Goal: Find specific page/section: Find specific page/section

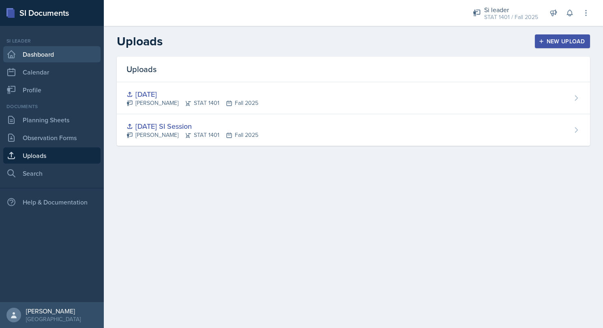
click at [53, 58] on link "Dashboard" at bounding box center [51, 54] width 97 height 16
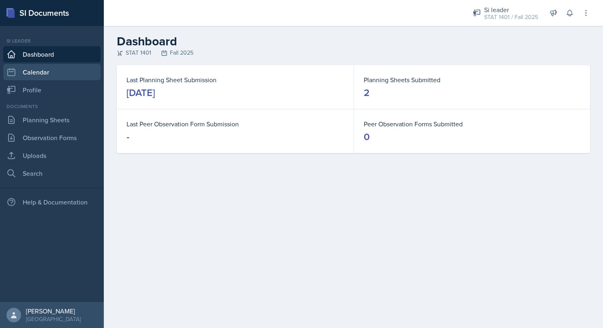
click at [38, 73] on link "Calendar" at bounding box center [51, 72] width 97 height 16
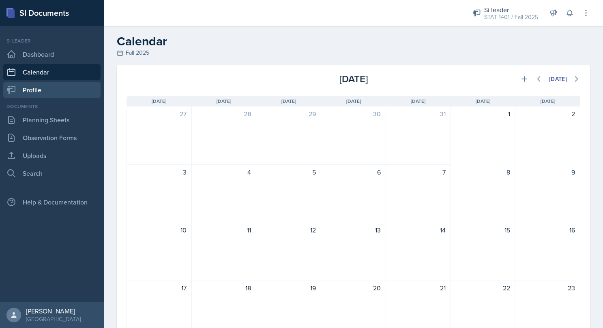
click at [30, 92] on link "Profile" at bounding box center [51, 90] width 97 height 16
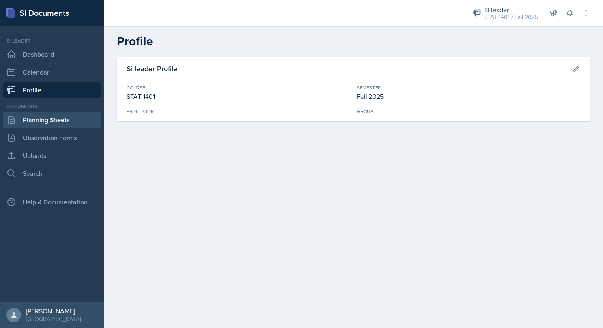
click at [41, 114] on link "Planning Sheets" at bounding box center [51, 120] width 97 height 16
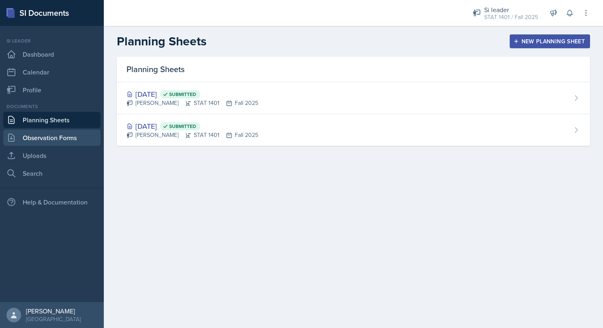
click at [36, 136] on link "Observation Forms" at bounding box center [51, 138] width 97 height 16
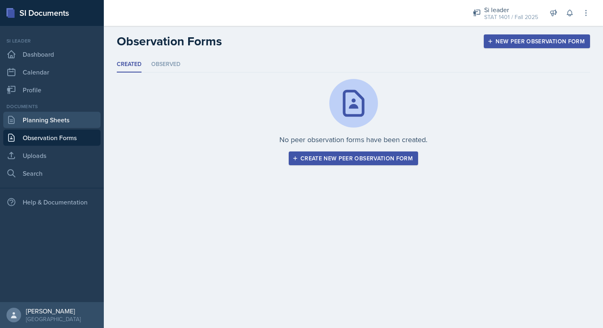
click at [38, 128] on link "Planning Sheets" at bounding box center [51, 120] width 97 height 16
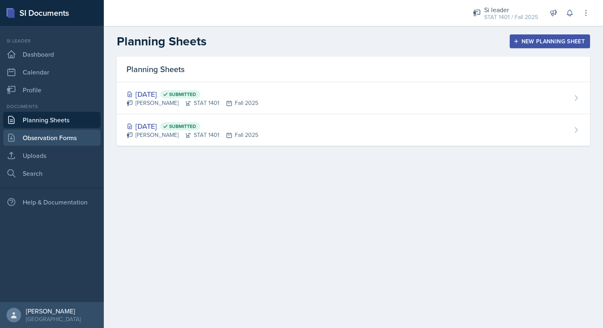
click at [38, 138] on link "Observation Forms" at bounding box center [51, 138] width 97 height 16
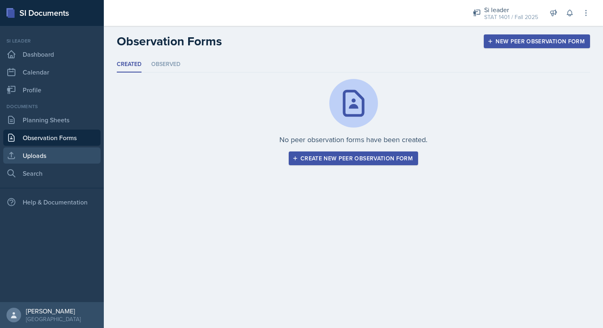
click at [37, 160] on link "Uploads" at bounding box center [51, 156] width 97 height 16
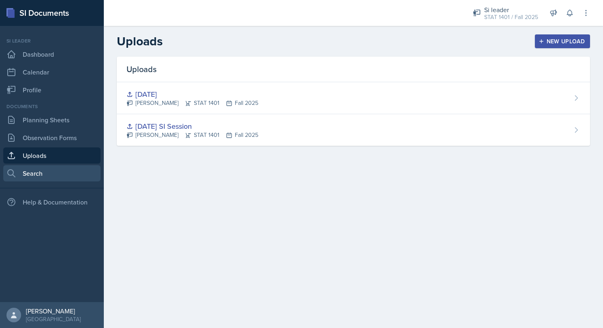
click at [36, 176] on link "Search" at bounding box center [51, 173] width 97 height 16
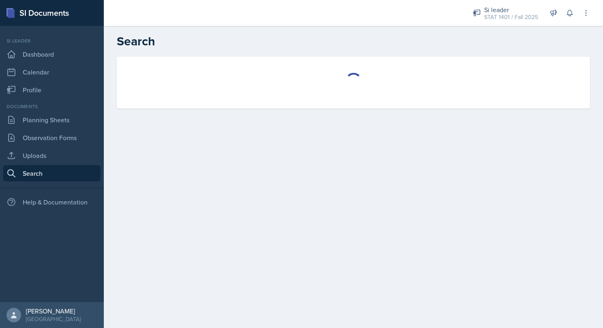
select select "all"
select select "1"
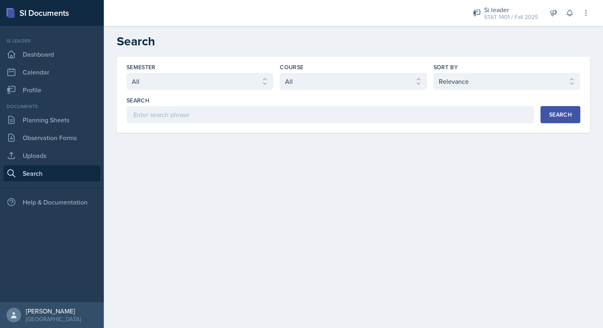
click at [556, 114] on div "Search" at bounding box center [560, 114] width 23 height 6
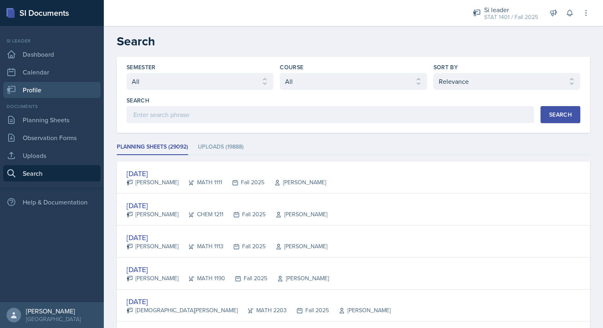
click at [57, 90] on link "Profile" at bounding box center [51, 90] width 97 height 16
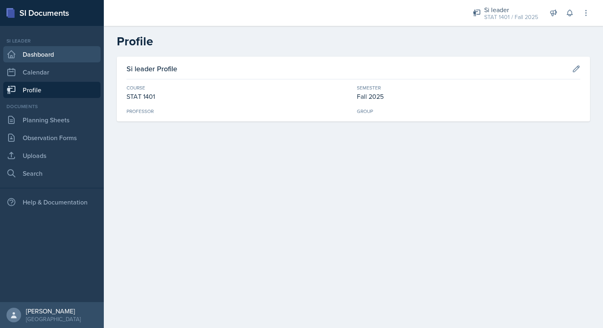
click at [60, 53] on link "Dashboard" at bounding box center [51, 54] width 97 height 16
